Goal: Task Accomplishment & Management: Complete application form

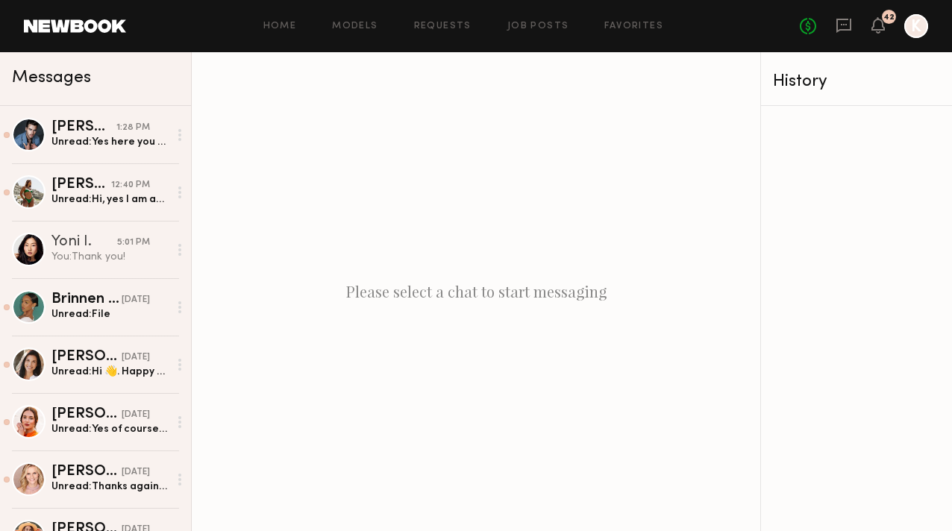
click at [531, 20] on div "Home Models Requests Job Posts Favorites Sign Out No fees up to $5,000 42 K" at bounding box center [527, 26] width 802 height 24
click at [531, 23] on link "Job Posts" at bounding box center [538, 27] width 62 height 10
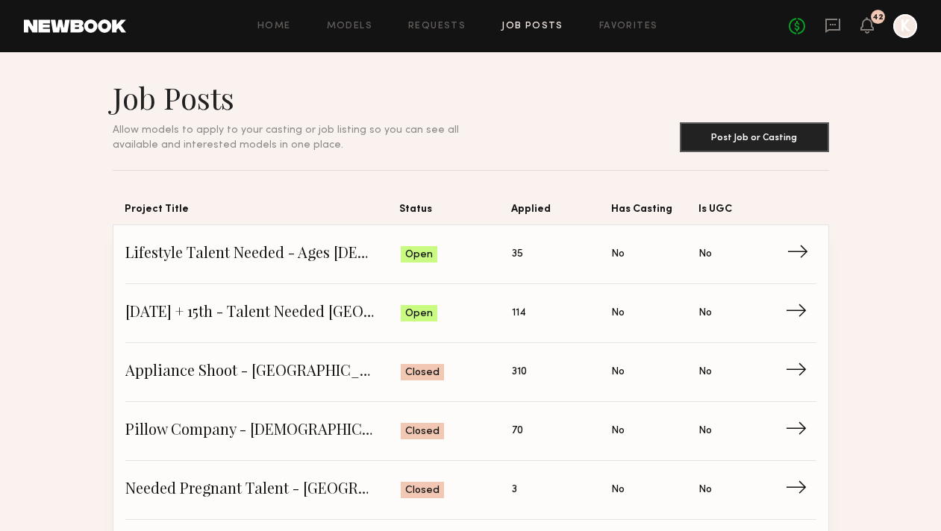
click at [291, 237] on link "Lifestyle Talent Needed - Ages [DEMOGRAPHIC_DATA] ([DATE]) Status: Open Applied…" at bounding box center [470, 254] width 691 height 59
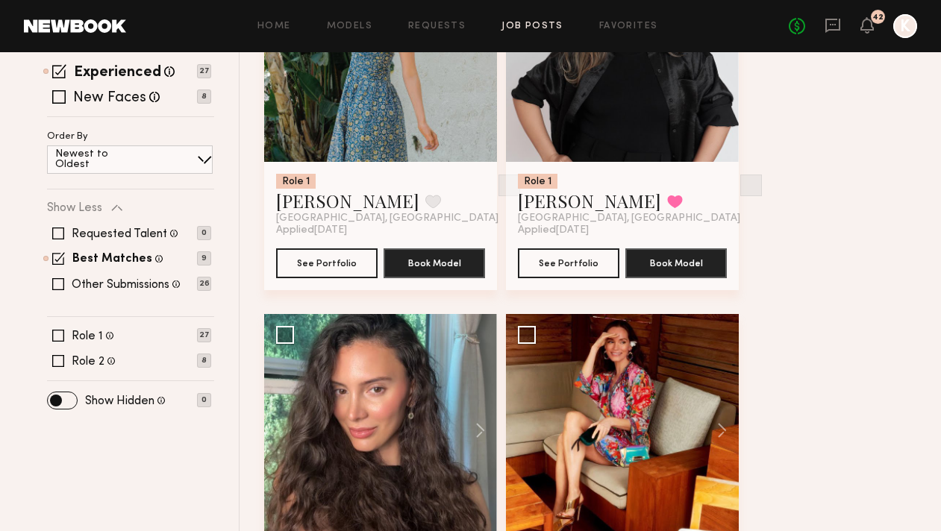
scroll to position [529, 0]
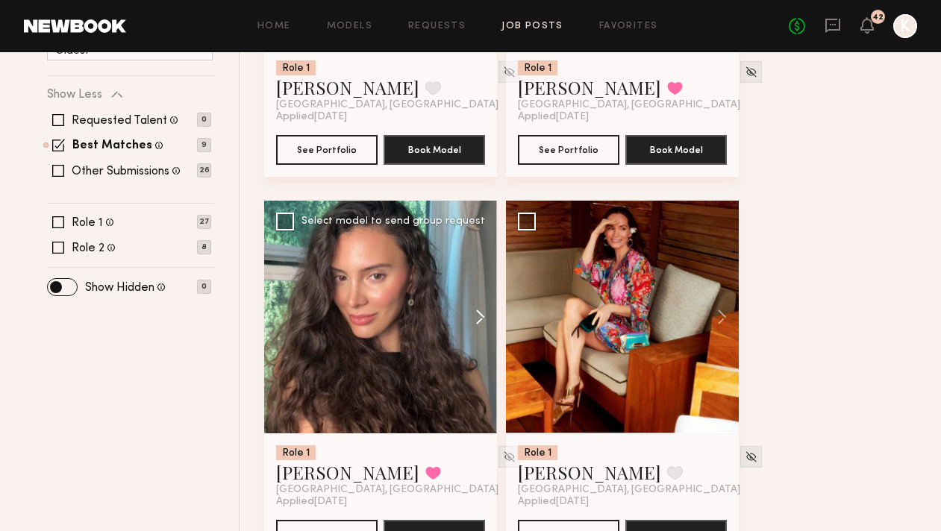
click at [472, 242] on button at bounding box center [473, 317] width 48 height 233
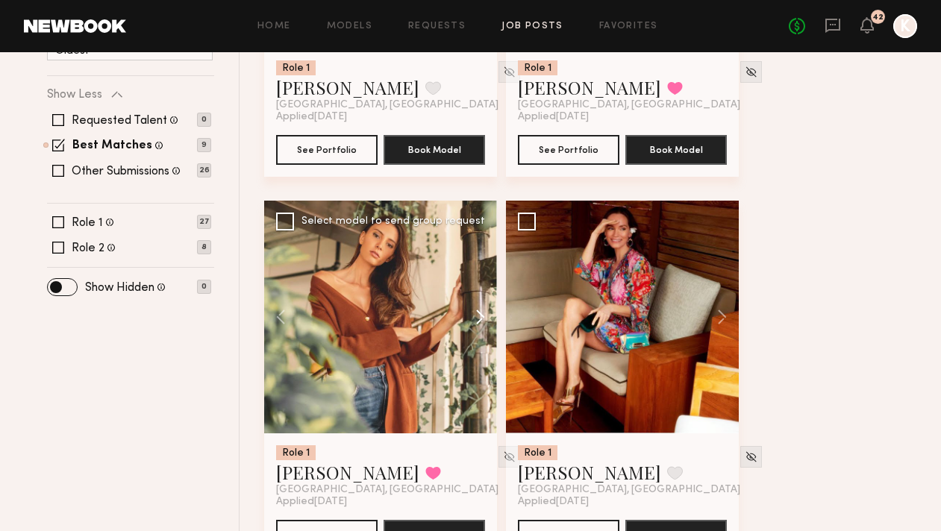
click at [472, 242] on button at bounding box center [473, 317] width 48 height 233
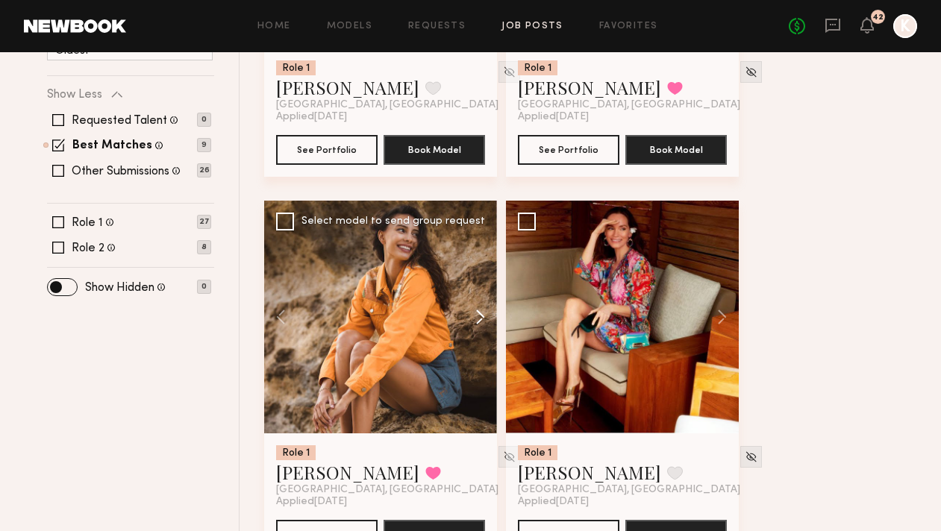
click at [472, 242] on button at bounding box center [473, 317] width 48 height 233
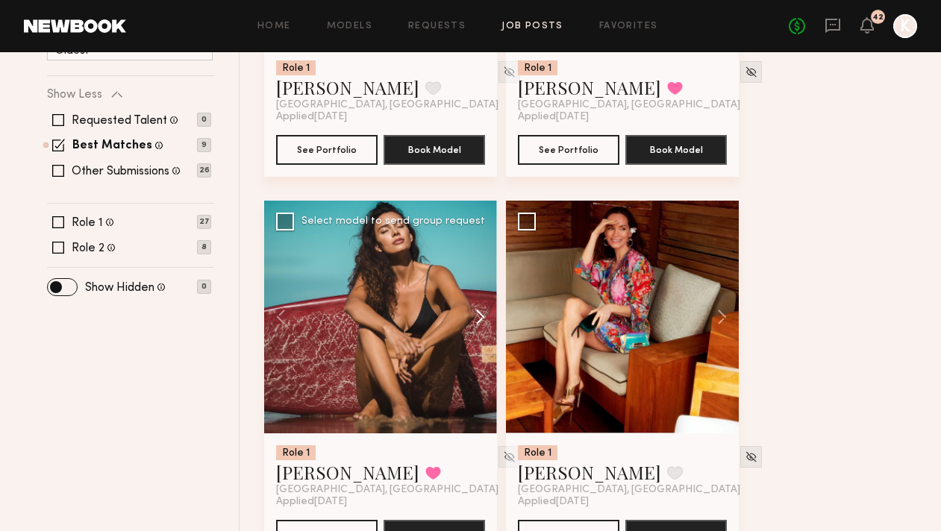
click at [472, 242] on button at bounding box center [473, 317] width 48 height 233
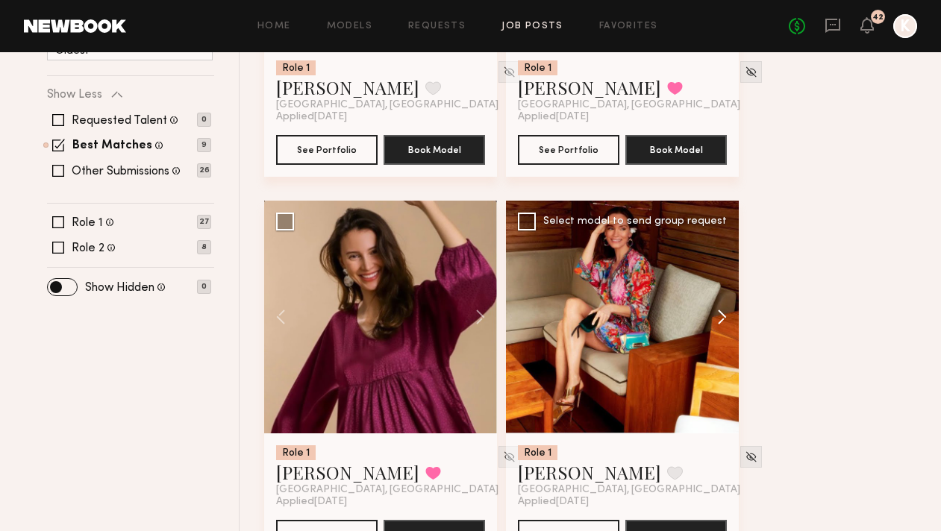
click at [727, 246] on button at bounding box center [715, 317] width 48 height 233
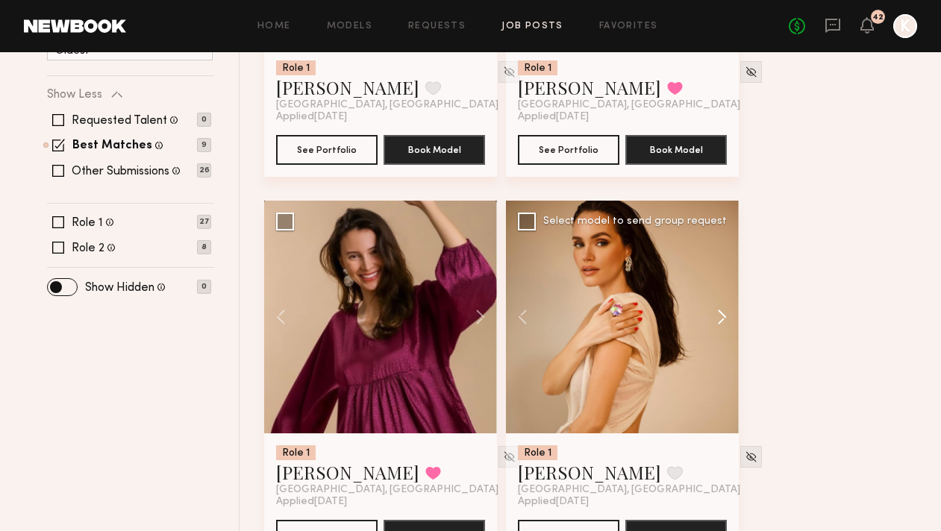
click at [727, 246] on button at bounding box center [715, 317] width 48 height 233
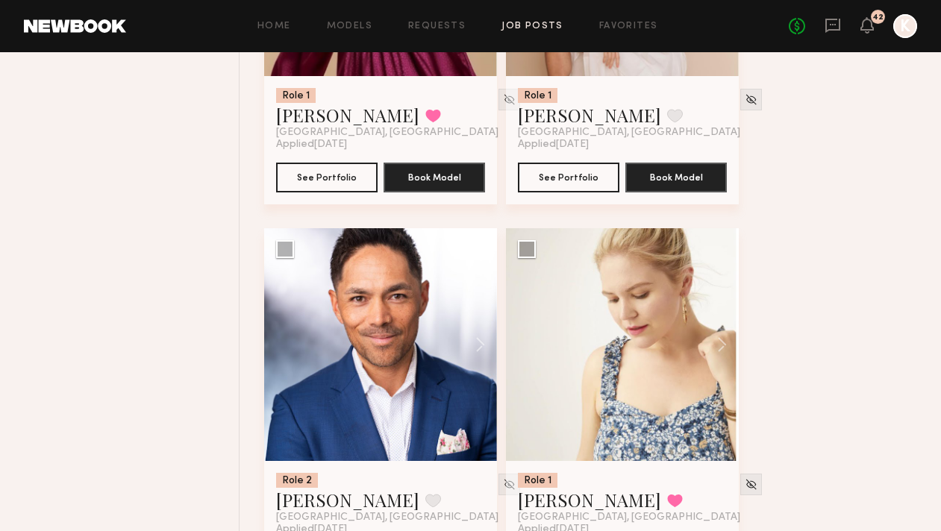
scroll to position [936, 0]
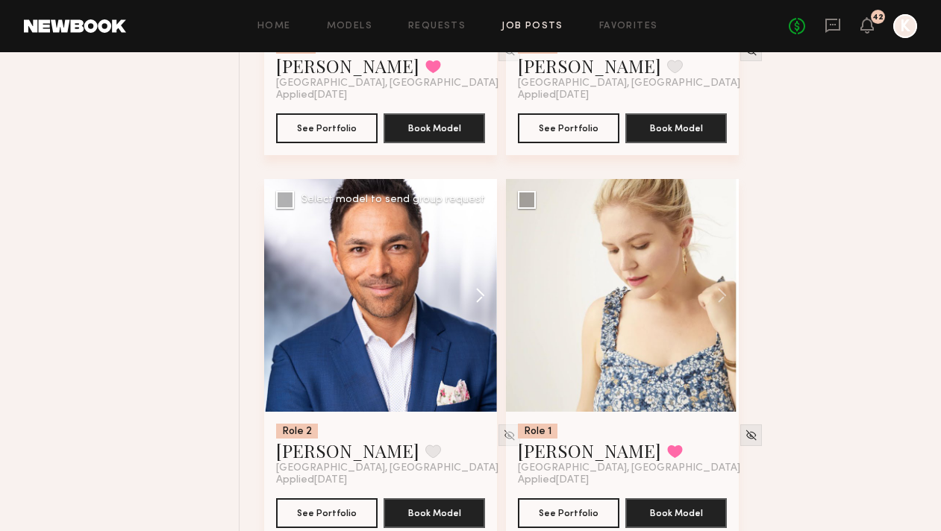
click at [480, 218] on button at bounding box center [473, 295] width 48 height 233
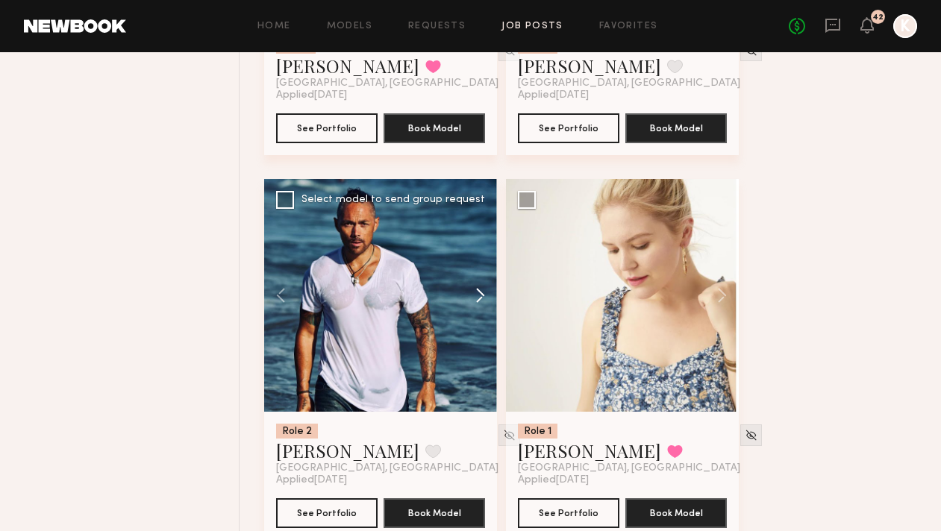
click at [480, 218] on button at bounding box center [473, 295] width 48 height 233
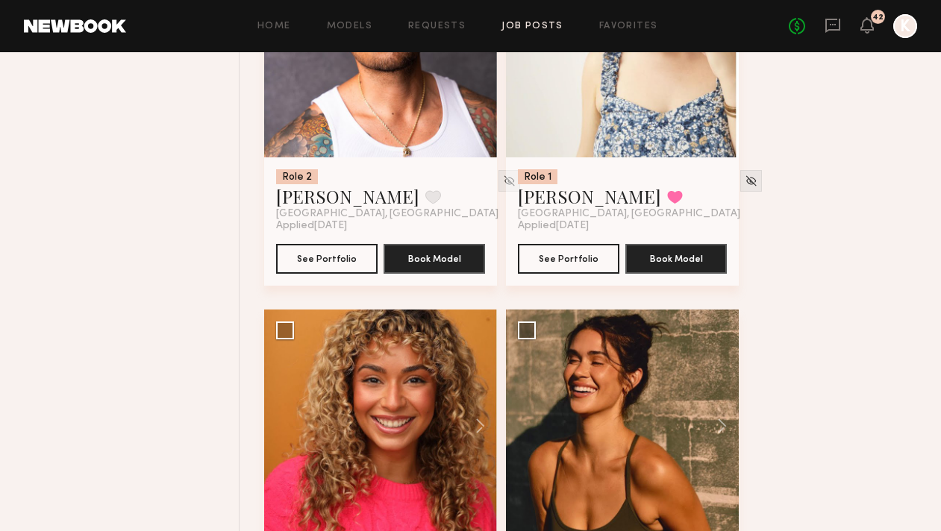
scroll to position [1243, 0]
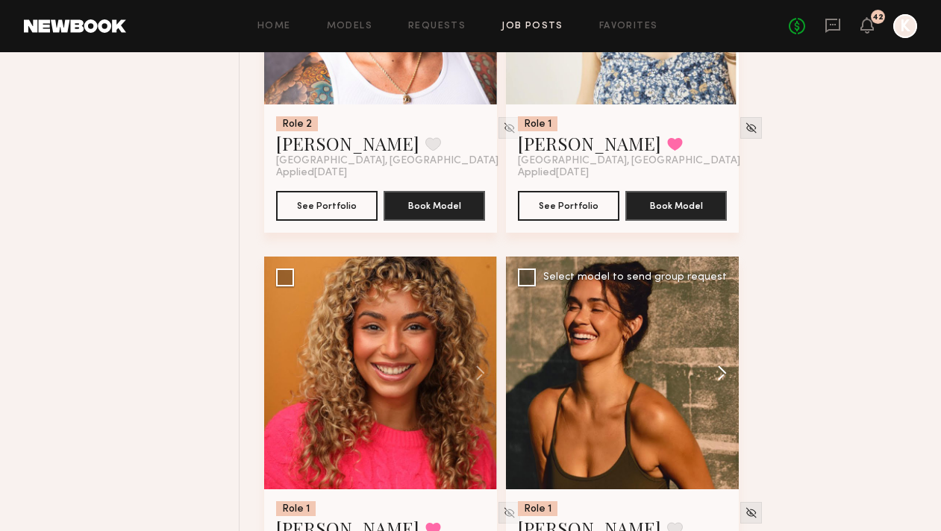
click at [713, 297] on button at bounding box center [715, 373] width 48 height 233
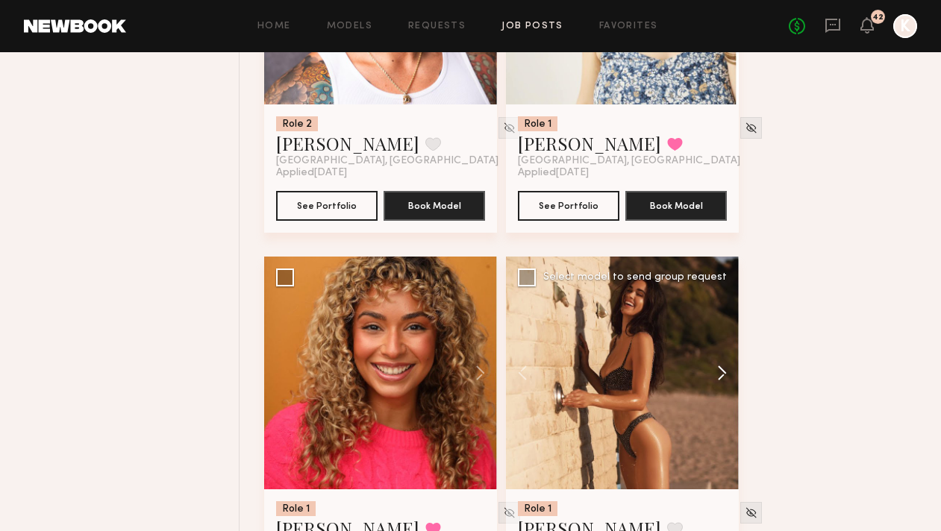
click at [713, 297] on button at bounding box center [715, 373] width 48 height 233
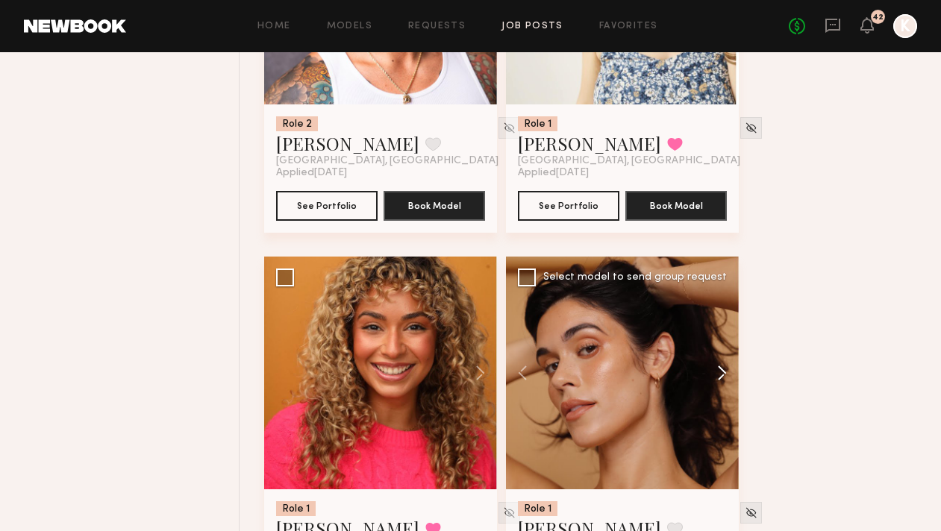
click at [713, 297] on button at bounding box center [715, 373] width 48 height 233
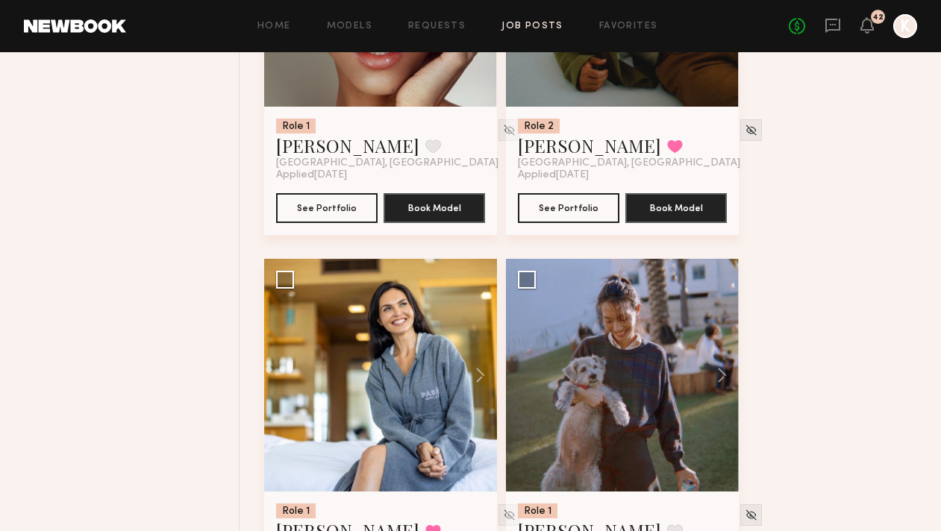
scroll to position [2402, 0]
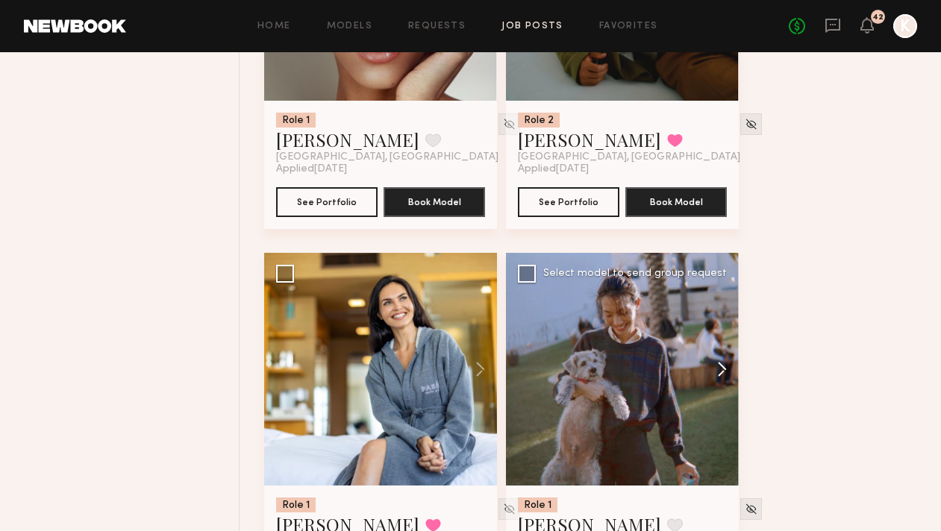
click at [720, 295] on button at bounding box center [715, 369] width 48 height 233
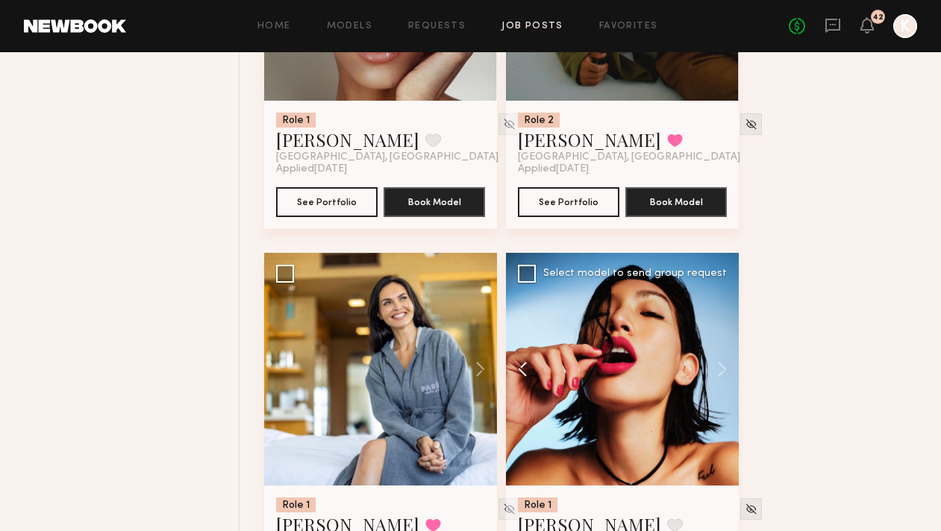
click at [509, 293] on button at bounding box center [530, 369] width 48 height 233
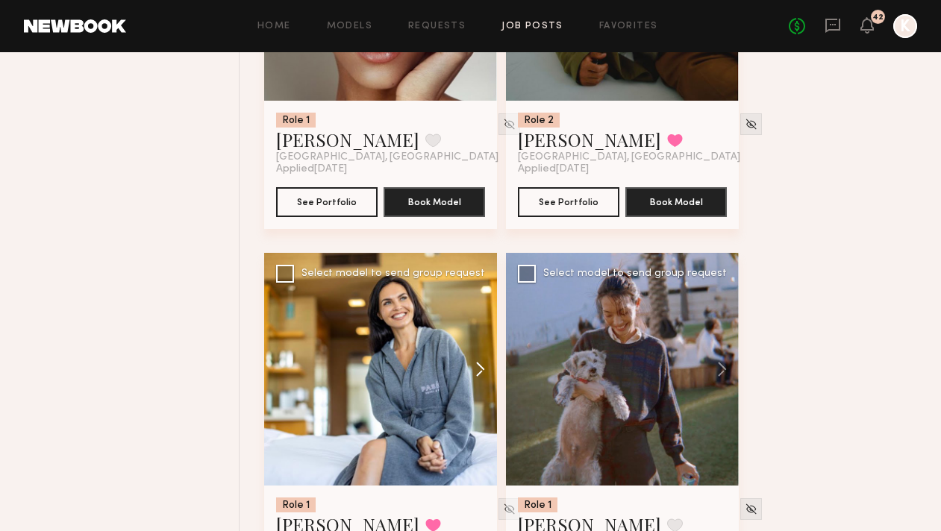
click at [487, 290] on button at bounding box center [473, 369] width 48 height 233
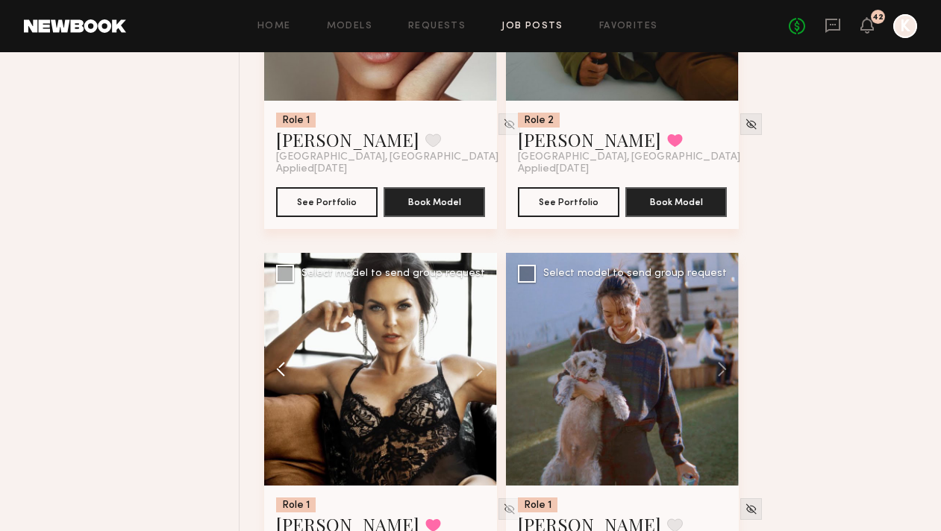
click at [276, 298] on button at bounding box center [288, 369] width 48 height 233
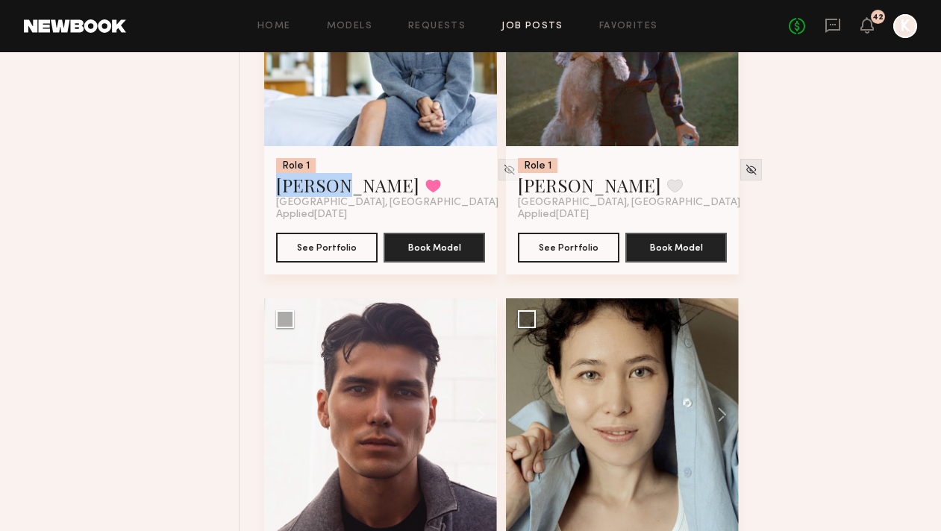
scroll to position [2908, 0]
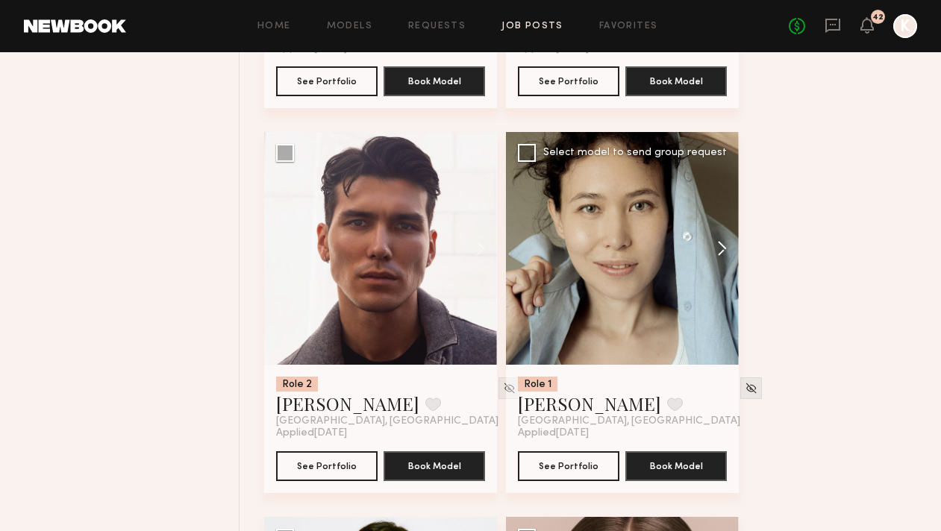
click at [719, 178] on button at bounding box center [715, 248] width 48 height 233
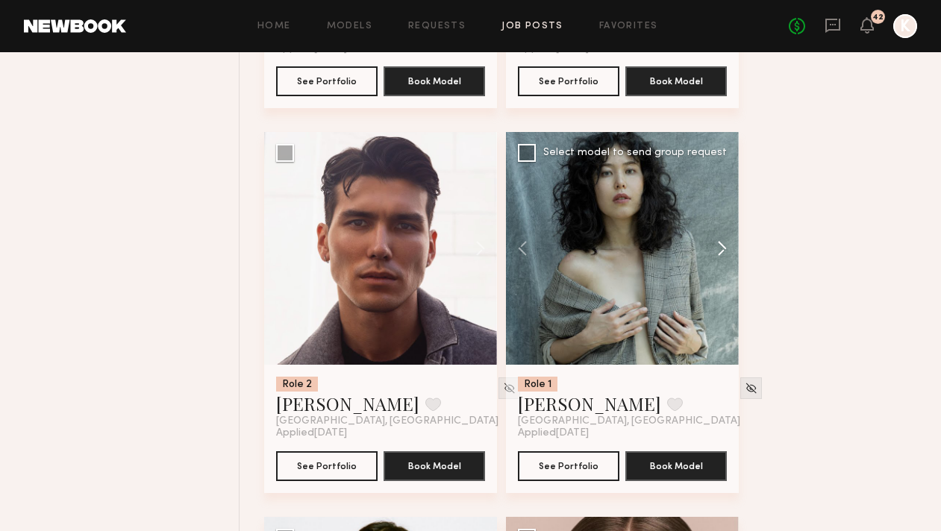
click at [719, 178] on button at bounding box center [715, 248] width 48 height 233
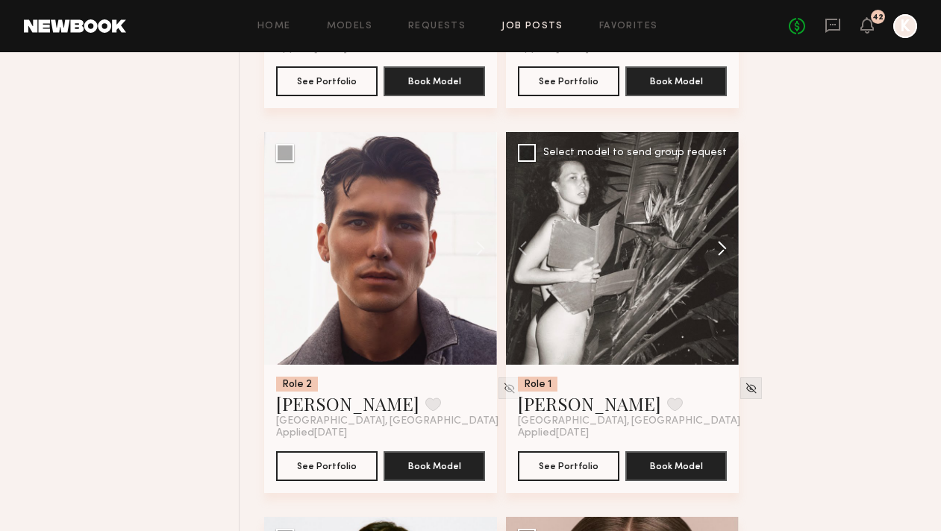
click at [719, 178] on button at bounding box center [715, 248] width 48 height 233
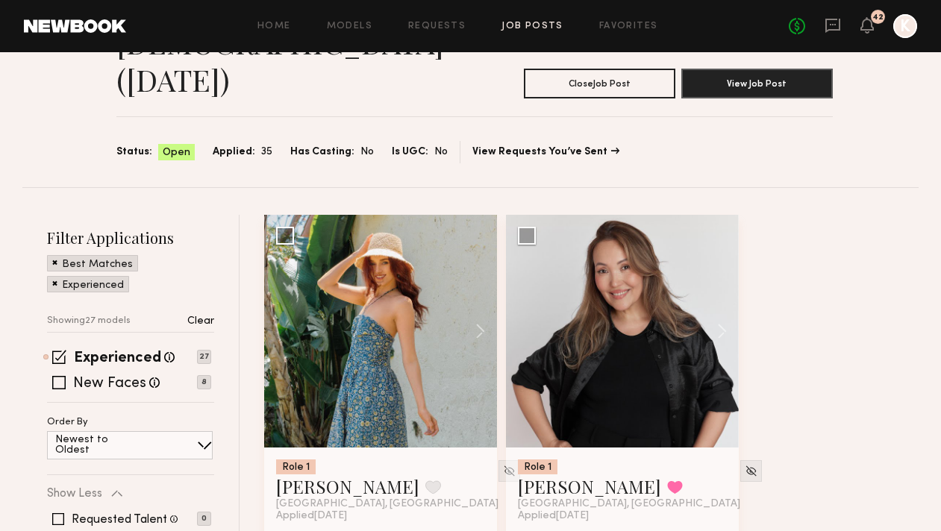
scroll to position [117, 0]
